Goal: Transaction & Acquisition: Purchase product/service

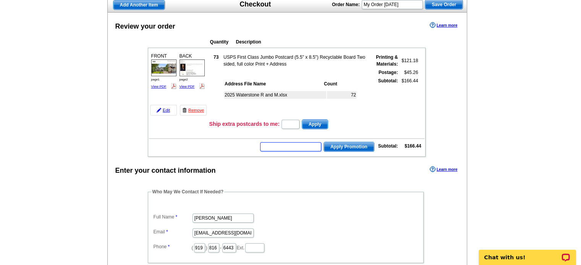
click at [301, 145] on input "text" at bounding box center [290, 146] width 61 height 9
type input "SMS50m"
click at [349, 145] on span "Apply Promotion" at bounding box center [349, 146] width 50 height 9
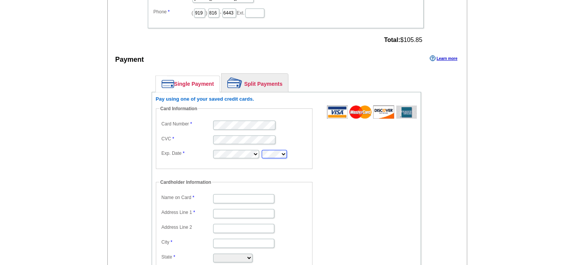
scroll to position [382, 0]
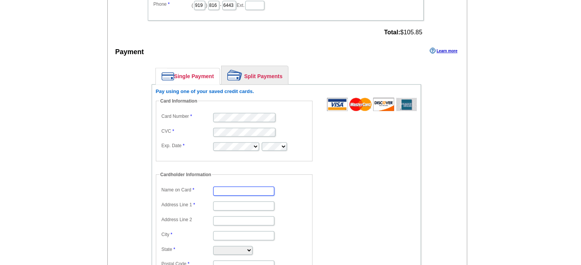
click at [220, 187] on input "Name on Card" at bounding box center [243, 191] width 61 height 9
type input "[PERSON_NAME]"
click at [257, 202] on input "Address Line 1" at bounding box center [243, 206] width 61 height 9
type input "7617 Cairnesford Way"
type input "Wake Forest"
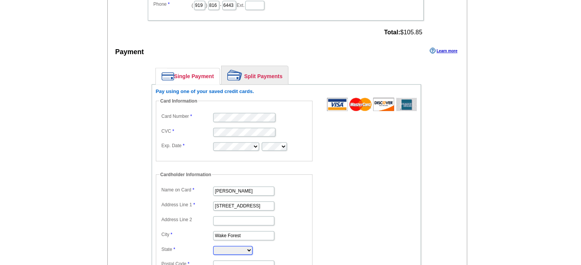
select select "NC"
type input "27587"
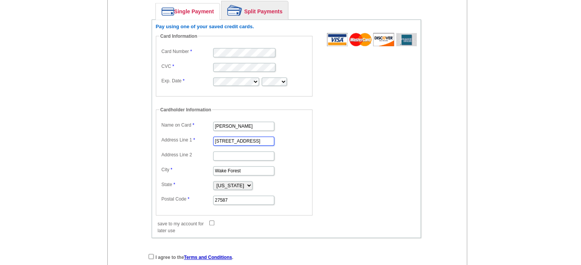
scroll to position [458, 0]
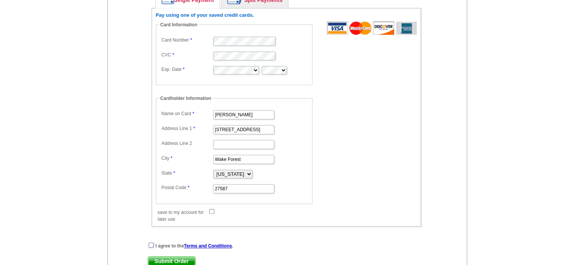
click at [151, 243] on input "checkbox" at bounding box center [150, 245] width 5 height 5
checkbox input "true"
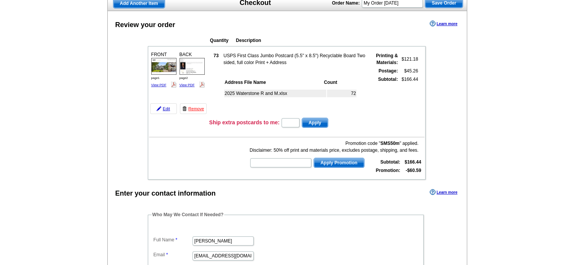
scroll to position [115, 0]
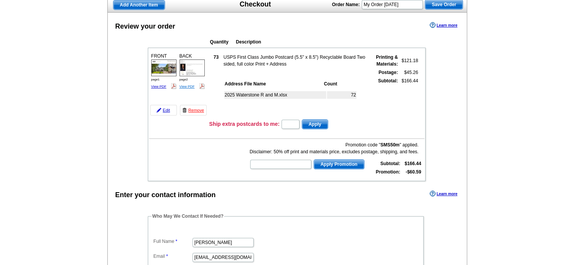
click at [188, 85] on link "View PDF" at bounding box center [186, 87] width 15 height 4
click at [155, 85] on link "View PDF" at bounding box center [158, 87] width 15 height 4
click at [162, 110] on link "Edit" at bounding box center [163, 110] width 27 height 11
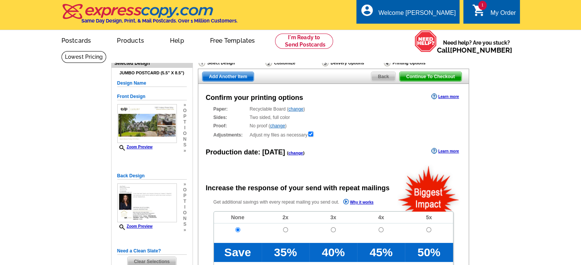
radio input "false"
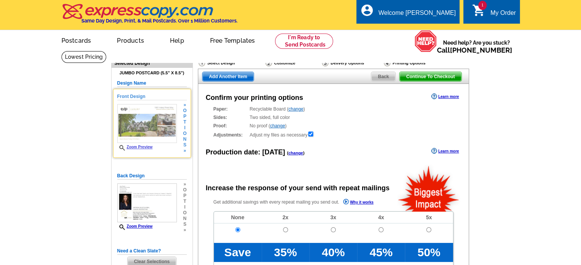
click at [163, 119] on img at bounding box center [147, 123] width 60 height 39
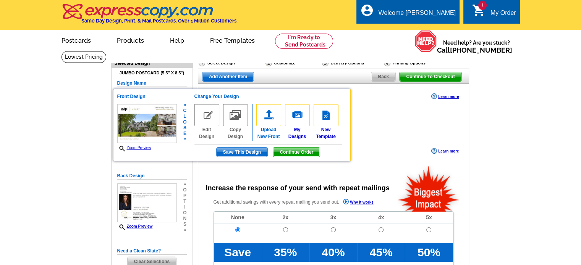
click at [266, 117] on img at bounding box center [268, 115] width 25 height 22
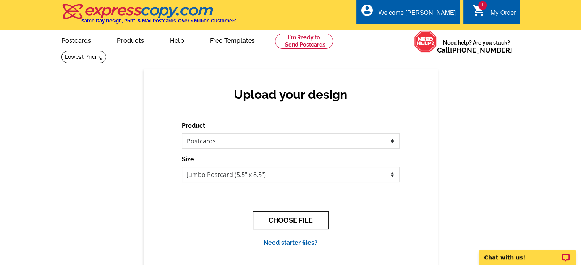
click at [294, 223] on button "CHOOSE FILE" at bounding box center [291, 220] width 76 height 18
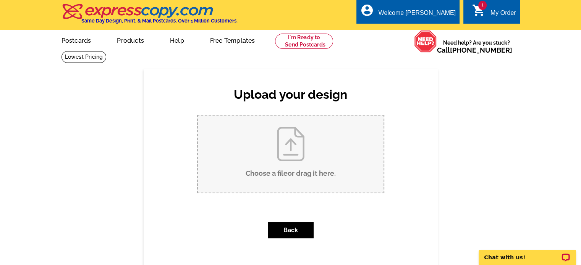
click at [290, 175] on input "Choose a file or drag it here ." at bounding box center [290, 154] width 185 height 77
type input "C:\fakepath\page1 correct.pdf"
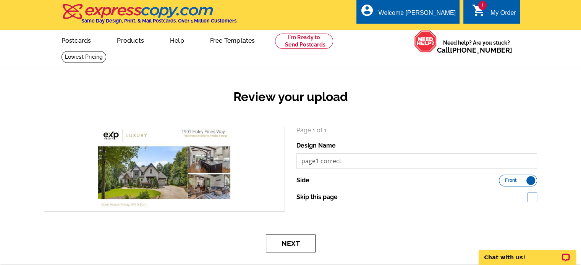
click at [285, 245] on button "Next" at bounding box center [291, 244] width 50 height 18
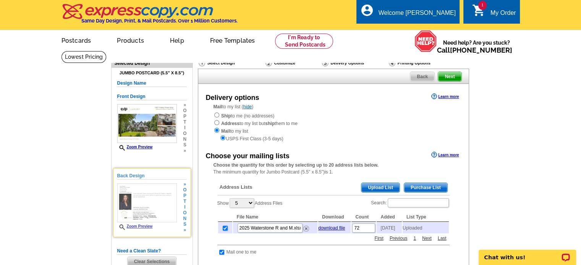
click at [183, 208] on span "i" at bounding box center [184, 208] width 3 height 6
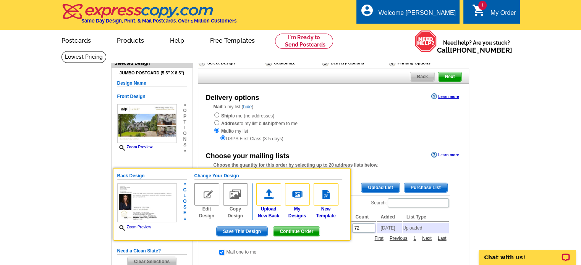
click at [272, 195] on img at bounding box center [268, 195] width 25 height 22
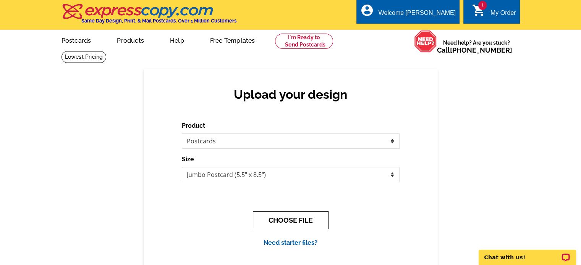
click at [290, 224] on button "CHOOSE FILE" at bounding box center [291, 220] width 76 height 18
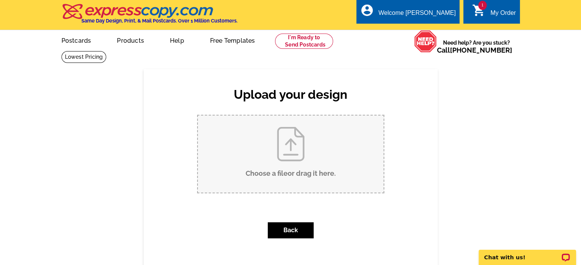
click at [265, 174] on input "Choose a file or drag it here ." at bounding box center [290, 154] width 185 height 77
type input "C:\fakepath\page2 correct.pdf"
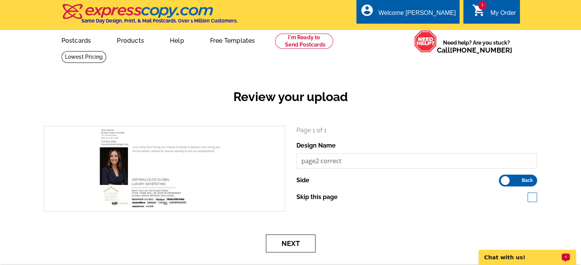
click at [295, 249] on button "Next" at bounding box center [291, 244] width 50 height 18
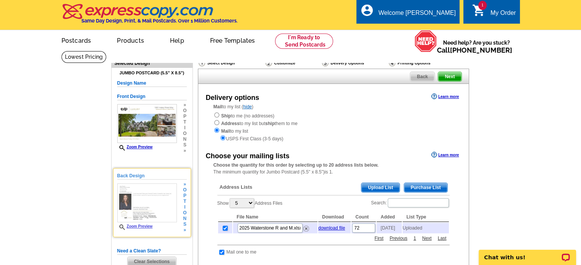
click at [145, 227] on link "Zoom Preview" at bounding box center [134, 226] width 35 height 4
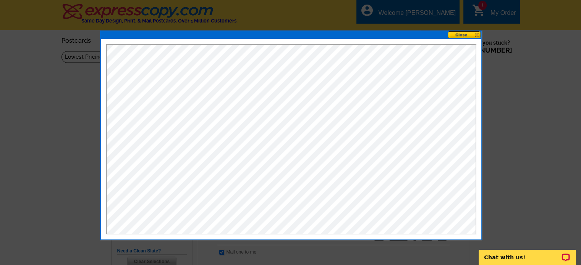
click at [461, 33] on button at bounding box center [464, 34] width 34 height 7
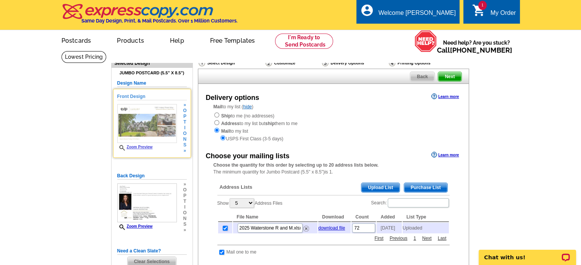
click at [137, 148] on link "Zoom Preview" at bounding box center [134, 147] width 35 height 4
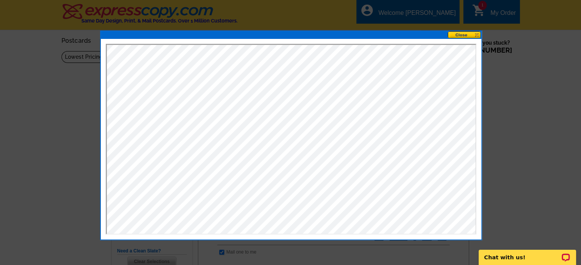
click at [461, 36] on button at bounding box center [464, 34] width 34 height 7
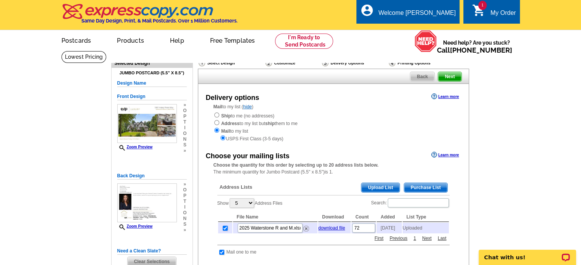
click at [449, 80] on span "Next" at bounding box center [449, 76] width 23 height 9
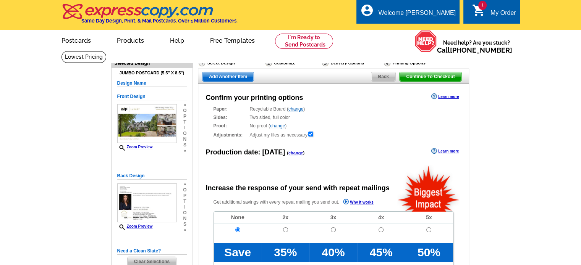
radio input "false"
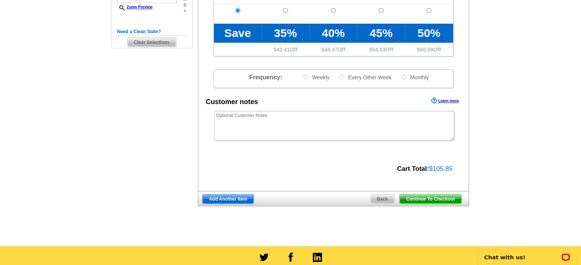
scroll to position [229, 0]
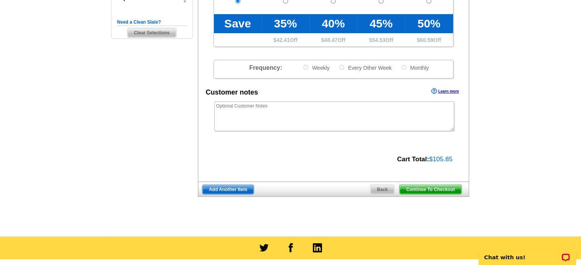
click at [438, 189] on span "Continue To Checkout" at bounding box center [429, 189] width 61 height 9
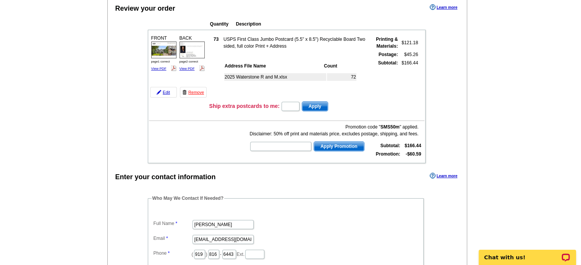
scroll to position [76, 0]
click at [296, 106] on input "text" at bounding box center [290, 106] width 18 height 9
type input "1"
click at [319, 103] on span "Apply" at bounding box center [315, 106] width 26 height 9
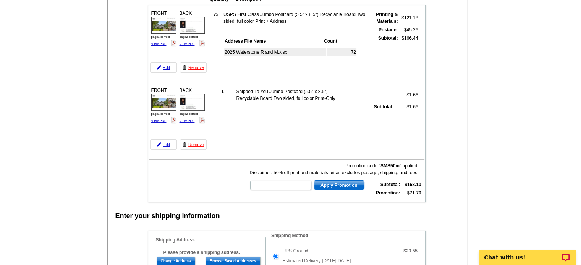
scroll to position [76, 0]
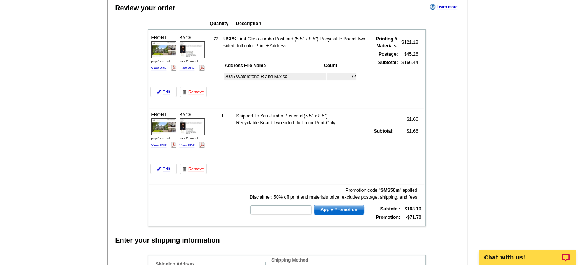
drag, startPoint x: 198, startPoint y: 169, endPoint x: 324, endPoint y: 27, distance: 189.3
click at [198, 169] on link "Remove" at bounding box center [193, 169] width 27 height 11
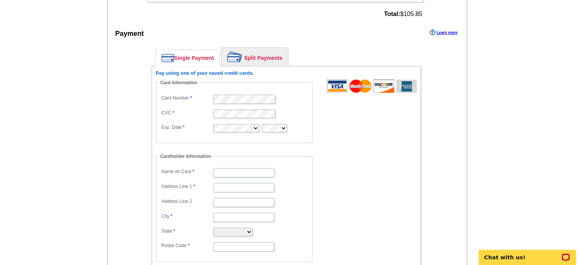
click at [235, 122] on dd at bounding box center [234, 127] width 149 height 11
click at [241, 173] on input "Name on Card" at bounding box center [243, 172] width 61 height 9
type input "[PERSON_NAME]"
click at [237, 184] on input "Address Line 1" at bounding box center [243, 187] width 61 height 9
type input "[STREET_ADDRESS]"
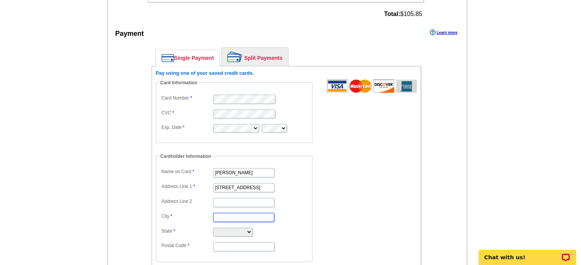
type input "Wake Forest"
select select "NC"
type input "27587"
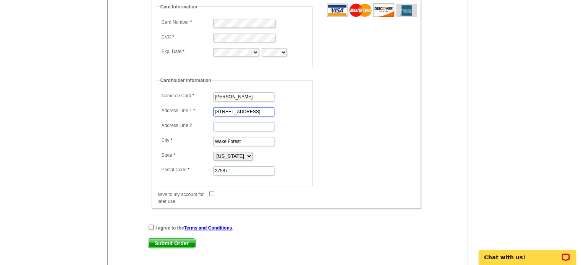
scroll to position [420, 0]
click at [151, 224] on input "checkbox" at bounding box center [150, 226] width 5 height 5
checkbox input "true"
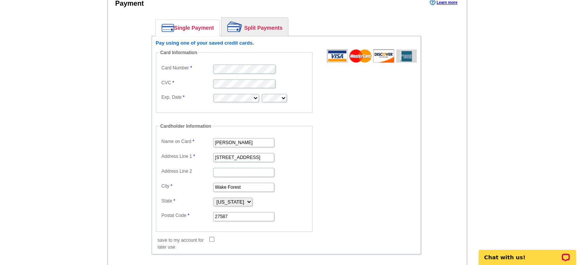
scroll to position [458, 0]
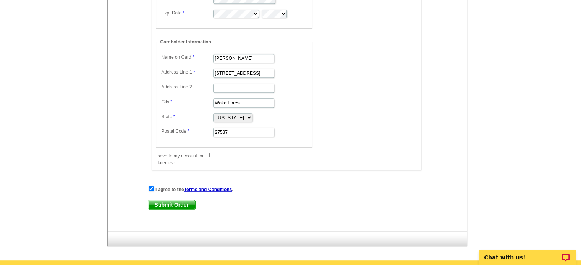
click at [186, 201] on span "Submit Order" at bounding box center [171, 204] width 47 height 9
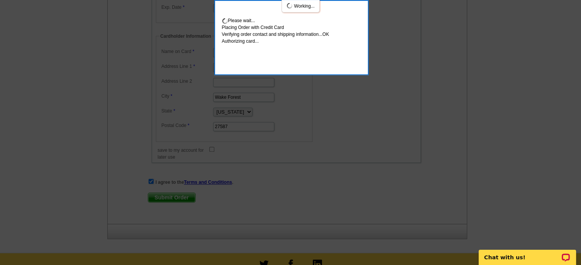
scroll to position [499, 0]
